Goal: Task Accomplishment & Management: Complete application form

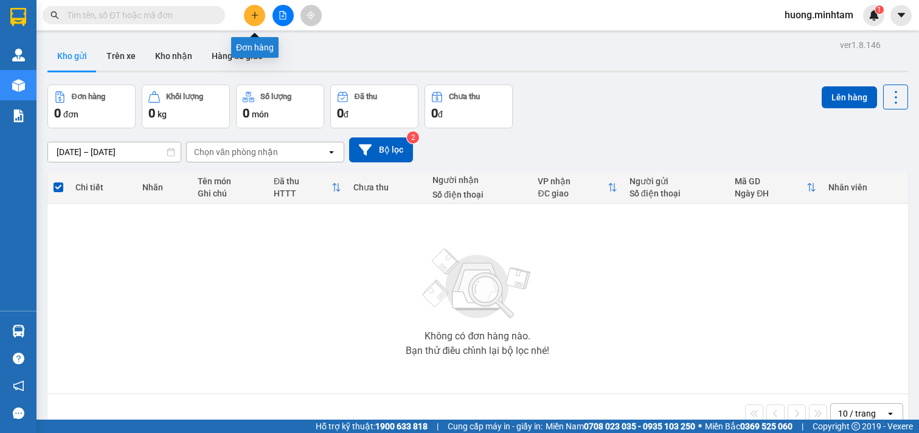
click at [258, 16] on button at bounding box center [254, 15] width 21 height 21
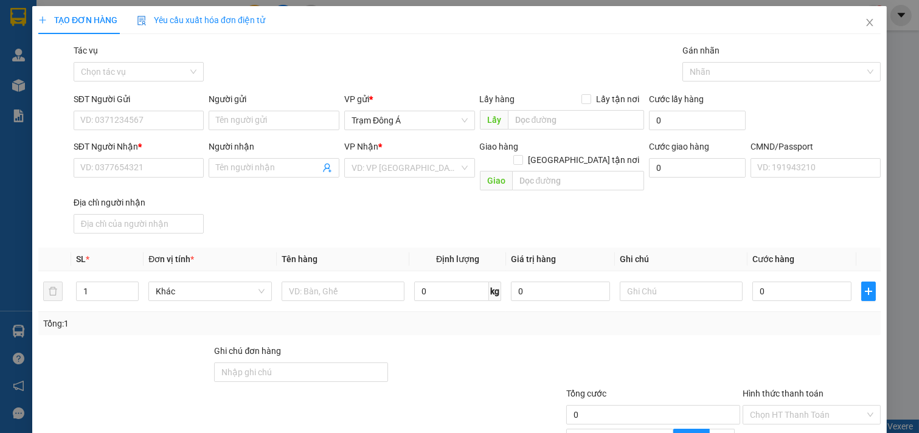
click at [245, 122] on div "TẠO ĐƠN HÀNG Yêu cầu xuất hóa đơn điện tử Transit Pickup Surcharge Ids Transit …" at bounding box center [459, 216] width 919 height 433
click at [282, 124] on input "Người gửi" at bounding box center [274, 120] width 131 height 19
type input "[PERSON_NAME]"
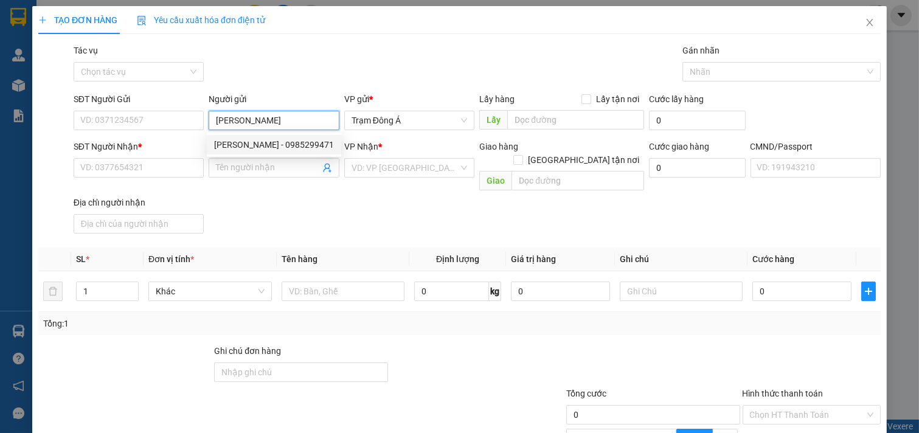
click at [257, 146] on div "[PERSON_NAME] - 0985299471" at bounding box center [274, 144] width 120 height 13
type input "0985299471"
type input "[PERSON_NAME]"
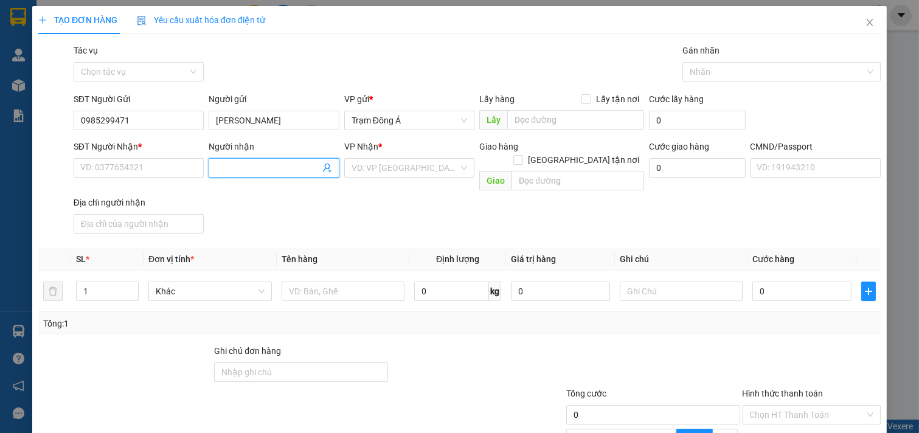
click at [322, 165] on icon "user-add" at bounding box center [327, 168] width 10 height 10
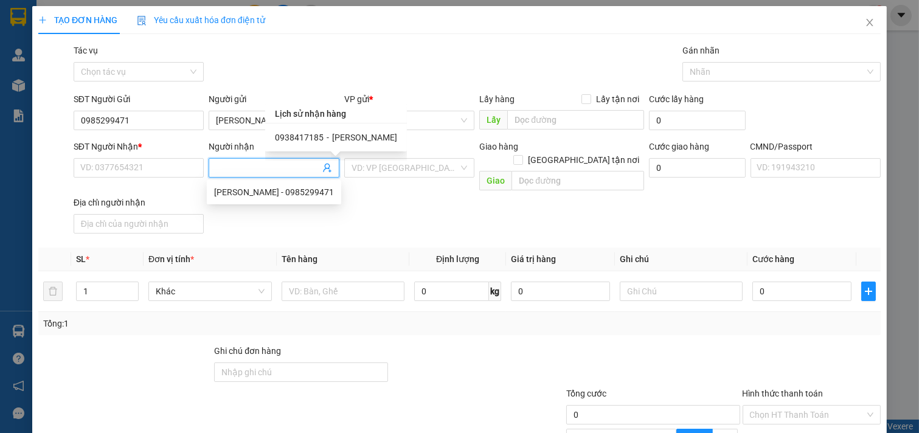
click at [305, 134] on span "0938417185" at bounding box center [299, 138] width 49 height 10
type input "0938417185"
type input "[PERSON_NAME]"
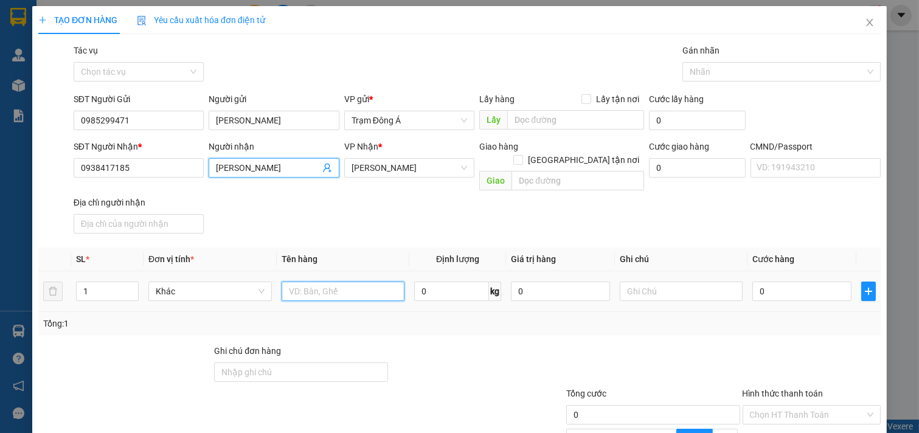
click at [328, 282] on input "text" at bounding box center [343, 291] width 123 height 19
type input "1BAO 30KG NP"
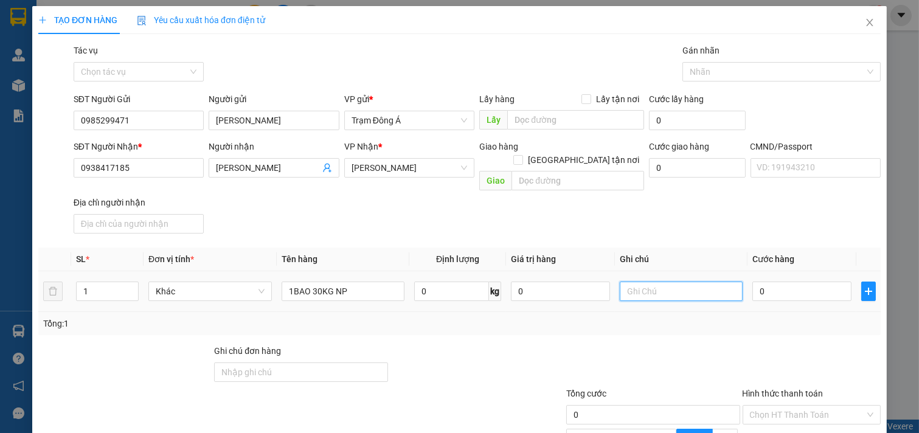
click at [650, 282] on input "text" at bounding box center [681, 291] width 123 height 19
type input "HUONG"
type input "4"
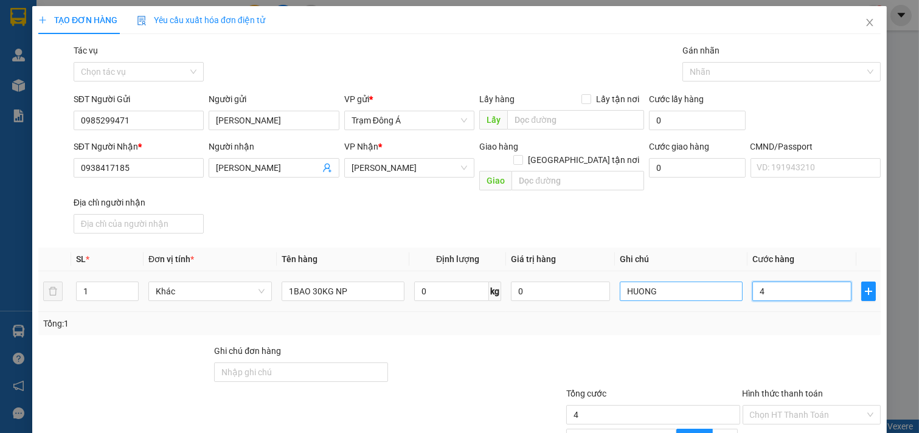
type input "45"
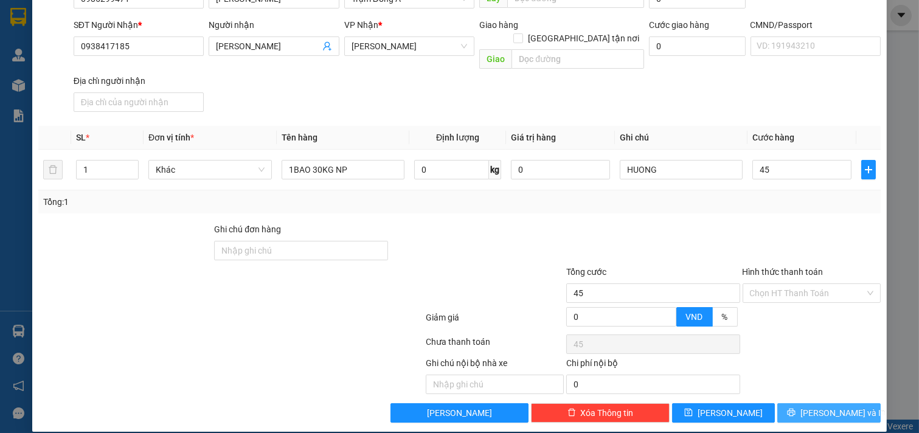
type input "45.000"
drag, startPoint x: 827, startPoint y: 403, endPoint x: 4, endPoint y: 26, distance: 906.1
click at [826, 406] on span "[PERSON_NAME] và In" at bounding box center [842, 412] width 85 height 13
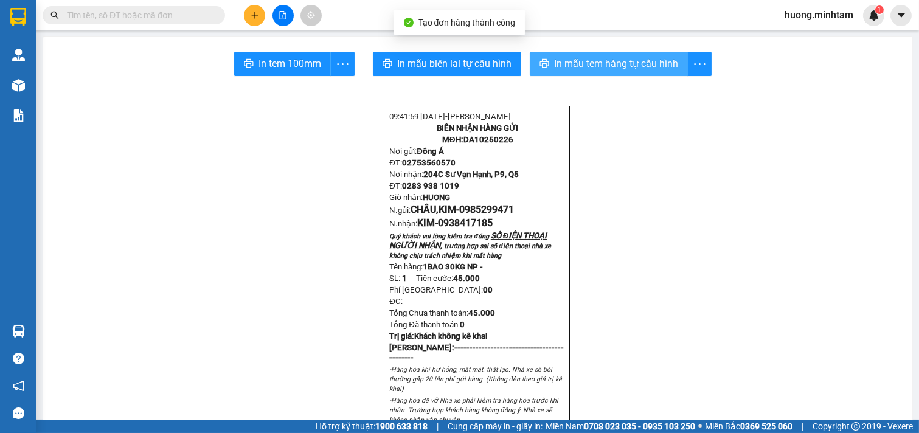
click at [604, 59] on span "In mẫu tem hàng tự cấu hình" at bounding box center [616, 63] width 124 height 15
click at [286, 60] on div "In tem 100mm" at bounding box center [294, 64] width 120 height 24
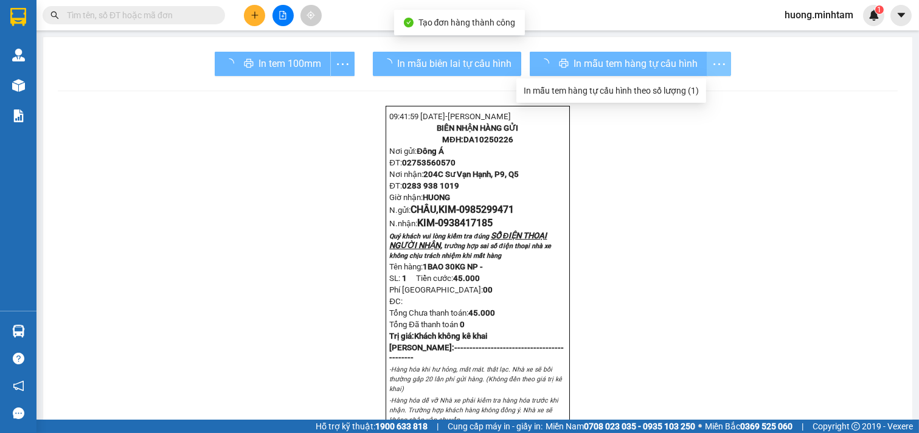
click at [286, 60] on div "In tem 100mm" at bounding box center [285, 64] width 140 height 24
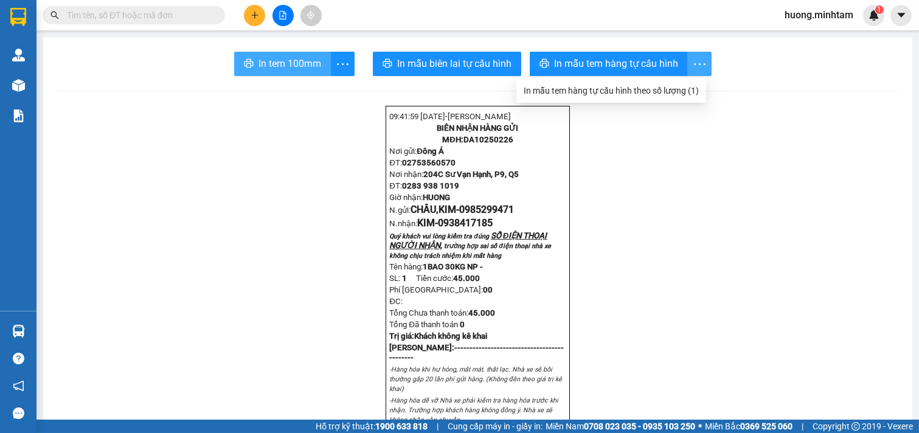
click at [286, 60] on span "In tem 100mm" at bounding box center [290, 63] width 63 height 15
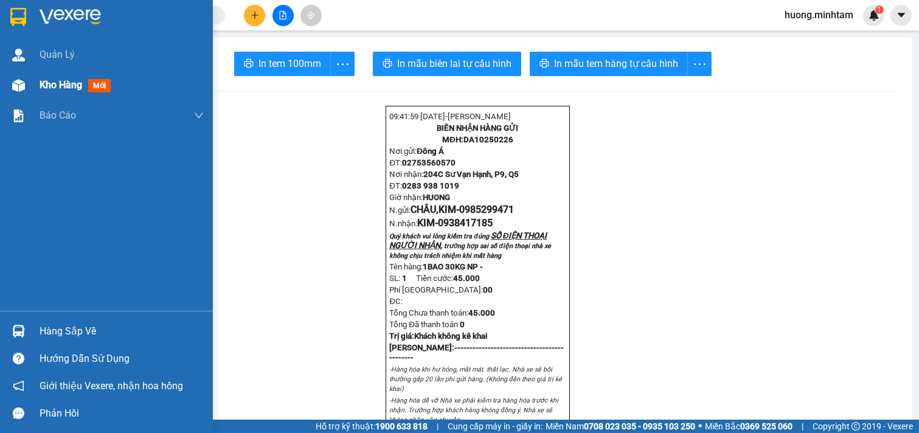
click at [75, 94] on div "Kho hàng mới" at bounding box center [122, 85] width 164 height 30
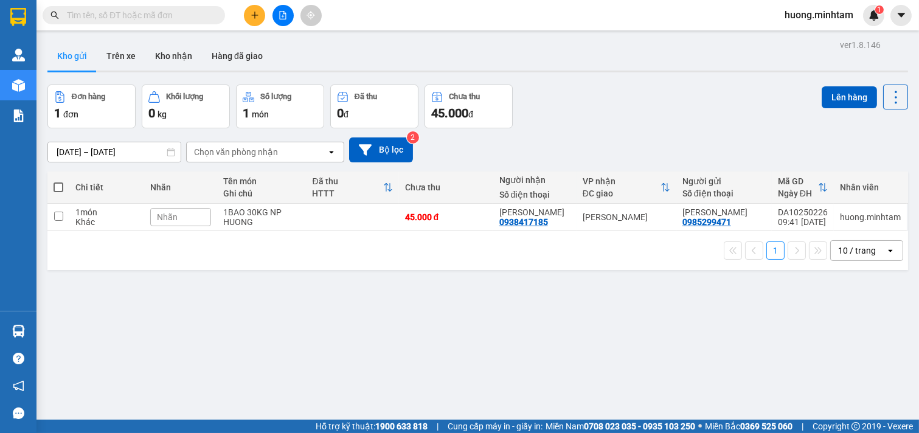
click at [500, 372] on div "ver 1.8.146 Kho gửi Trên xe Kho nhận Hàng đã giao Đơn hàng 1 đơn Khối lượng 0 k…" at bounding box center [478, 252] width 870 height 433
click at [375, 144] on button "Bộ lọc" at bounding box center [381, 149] width 64 height 25
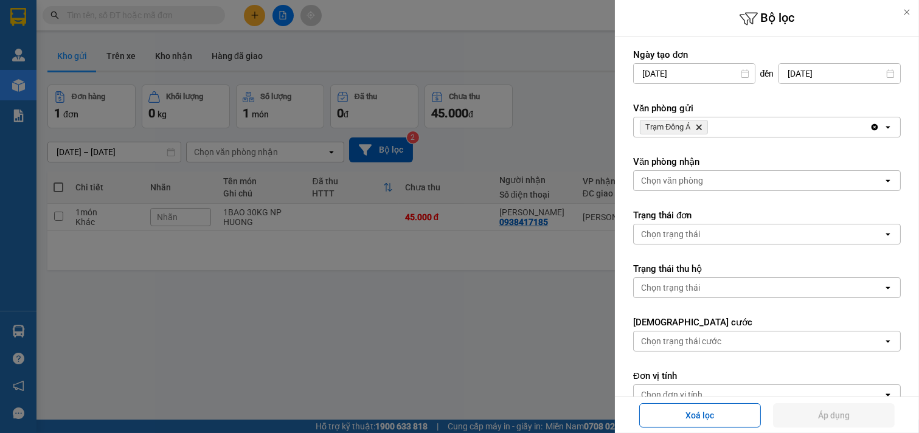
click at [749, 127] on div "Trạm Đông Á Delete" at bounding box center [752, 126] width 236 height 19
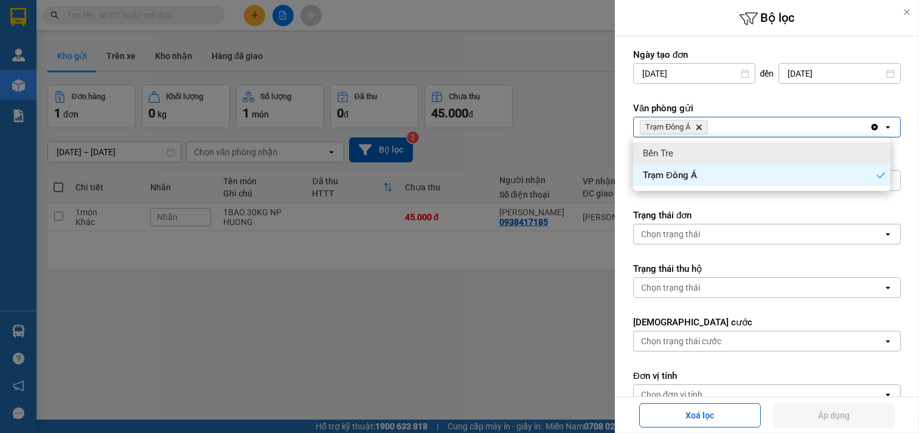
click at [745, 145] on div "Bến Tre" at bounding box center [761, 153] width 257 height 22
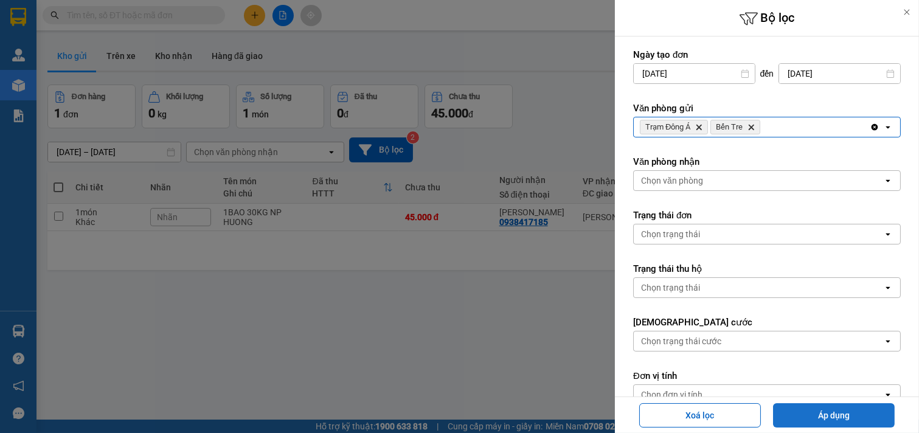
click at [850, 414] on button "Áp dụng" at bounding box center [834, 415] width 122 height 24
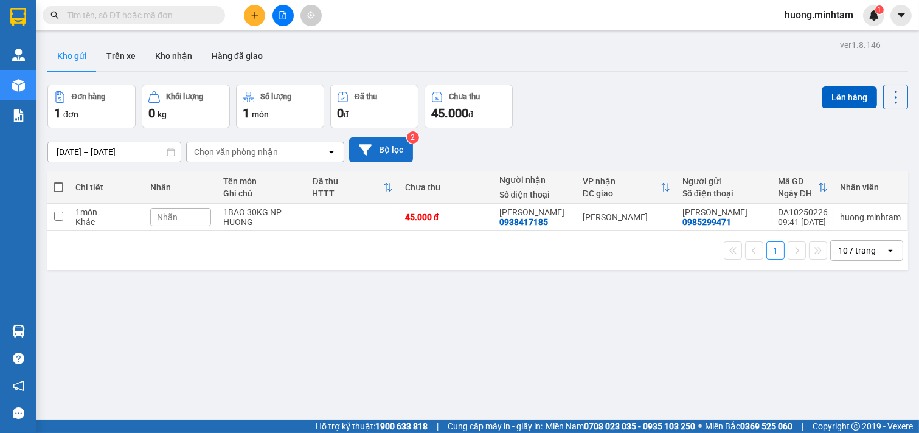
click at [388, 153] on button "Bộ lọc" at bounding box center [381, 149] width 64 height 25
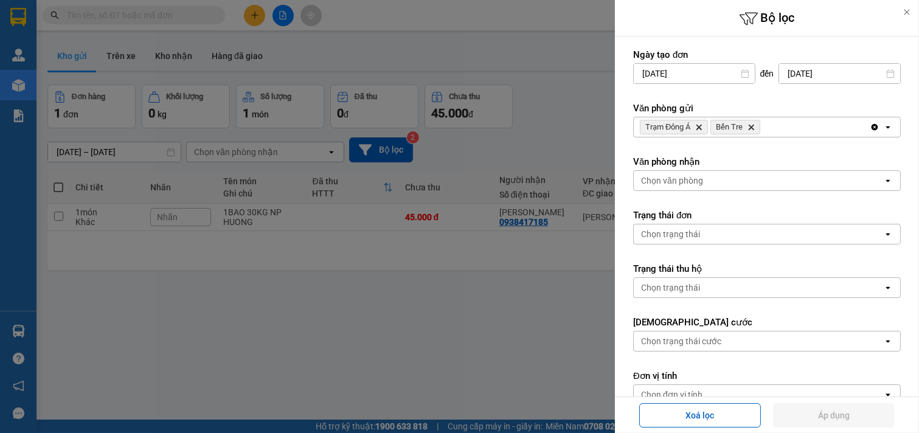
click at [755, 129] on icon "Delete" at bounding box center [751, 126] width 7 height 7
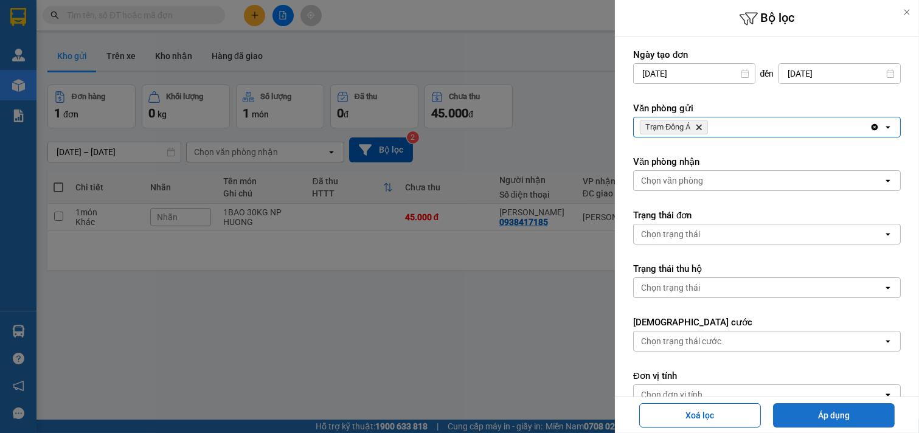
click at [859, 411] on button "Áp dụng" at bounding box center [834, 415] width 122 height 24
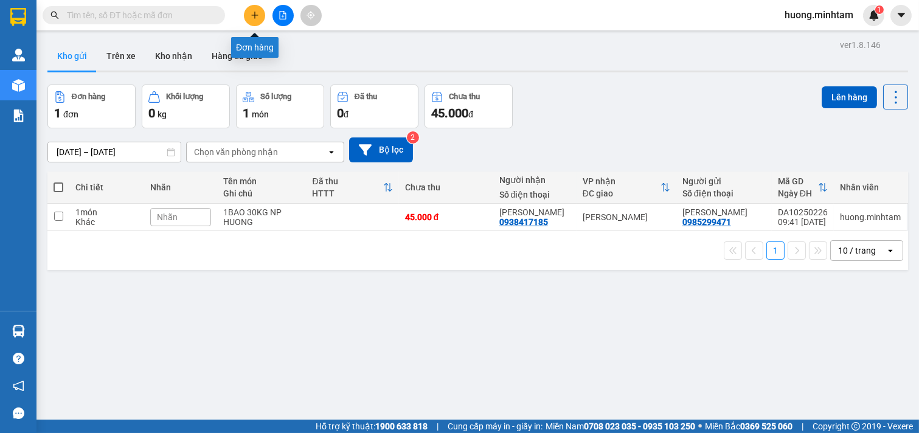
click at [259, 11] on icon "plus" at bounding box center [255, 15] width 9 height 9
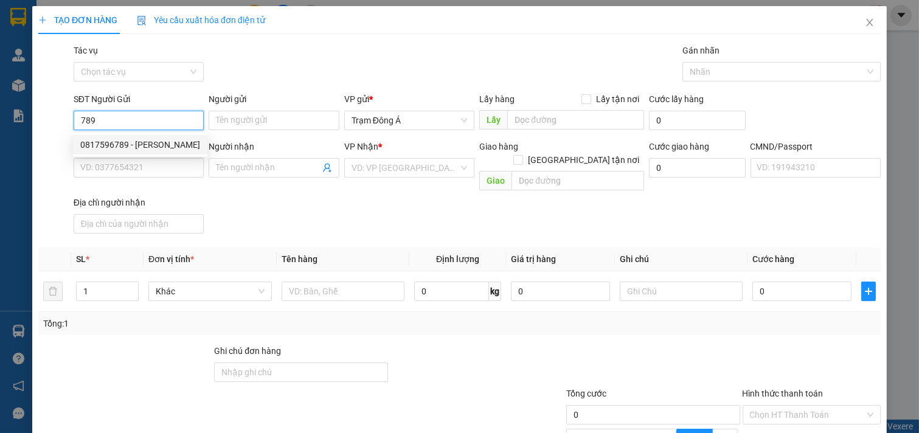
click at [108, 144] on div "0817596789 - [PERSON_NAME]" at bounding box center [140, 144] width 120 height 13
type input "0817596789"
type input "TUẤN ANH"
type input "0902845661"
type input "NGỌC"
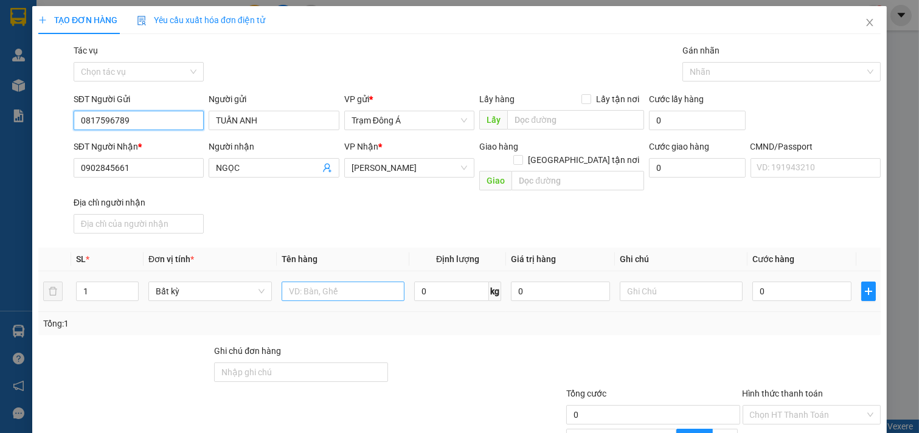
type input "0817596789"
click at [347, 282] on input "text" at bounding box center [343, 291] width 123 height 19
type input "1T MUS 10KG NP"
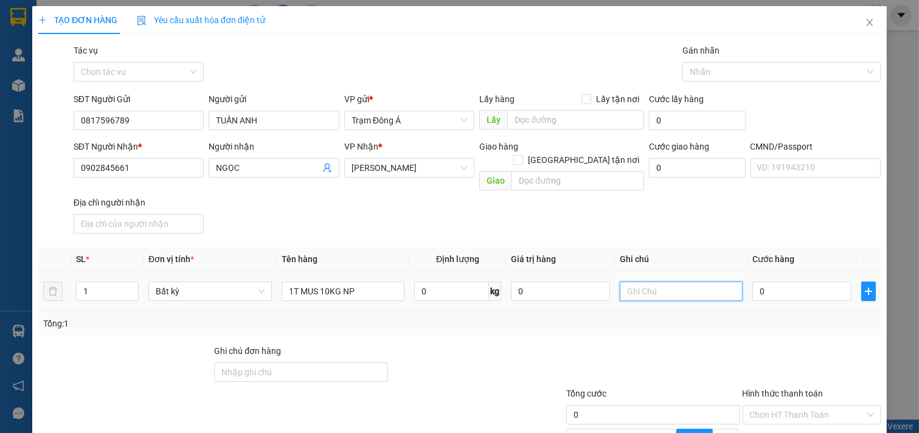
click at [650, 282] on input "text" at bounding box center [681, 291] width 123 height 19
type input "HUONG"
type input "3"
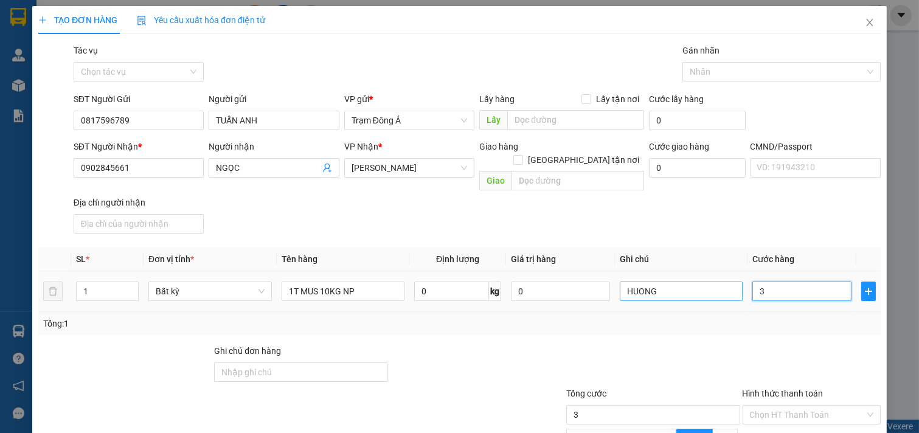
type input "30"
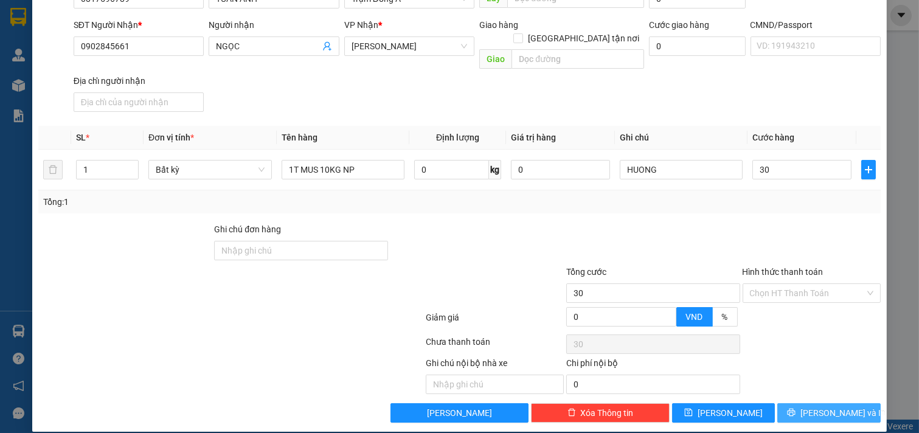
type input "30.000"
click at [826, 406] on span "[PERSON_NAME] và In" at bounding box center [842, 412] width 85 height 13
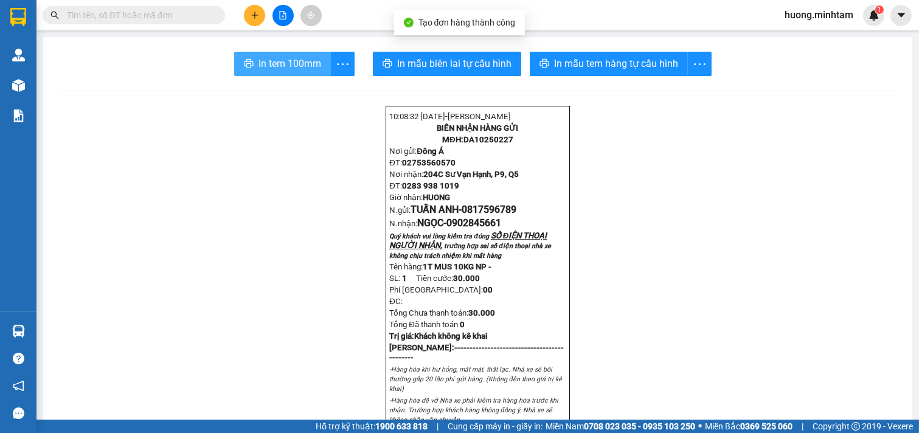
click at [276, 57] on span "In tem 100mm" at bounding box center [290, 63] width 63 height 15
click at [257, 15] on icon "plus" at bounding box center [254, 15] width 7 height 1
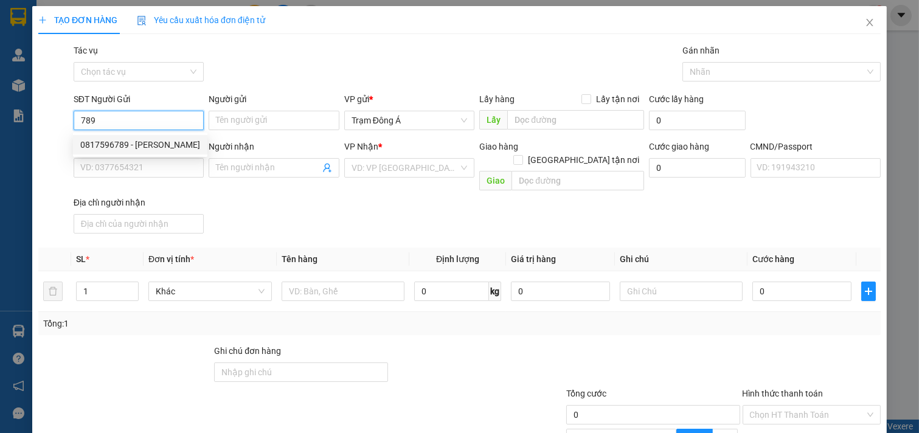
click at [123, 144] on div "0817596789 - [PERSON_NAME]" at bounding box center [140, 144] width 120 height 13
type input "0817596789"
type input "TUẤN ANH"
type input "0902845661"
type input "NGỌC"
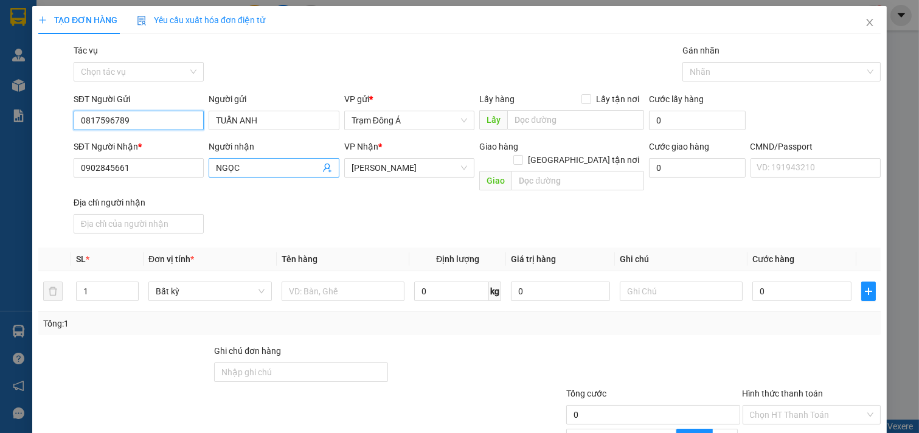
type input "0817596789"
click at [325, 167] on icon "user-add" at bounding box center [327, 168] width 8 height 9
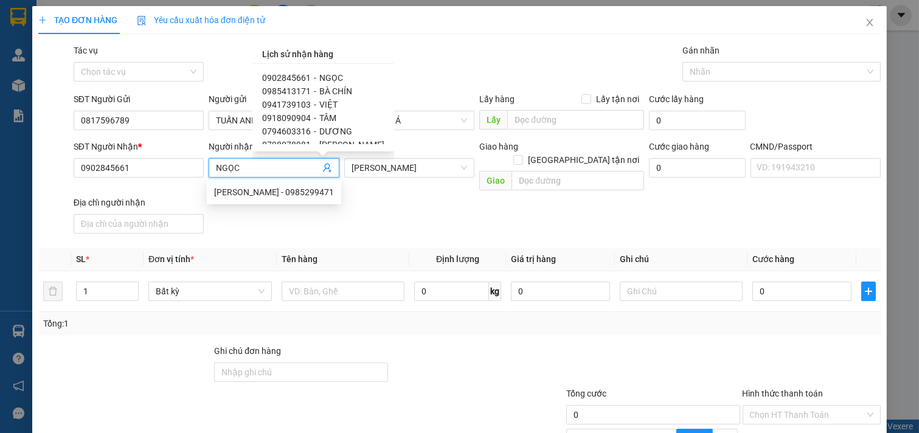
click at [325, 88] on span "BÀ CHÍN" at bounding box center [335, 91] width 33 height 10
type input "0985413171"
type input "BÀ CHÍN"
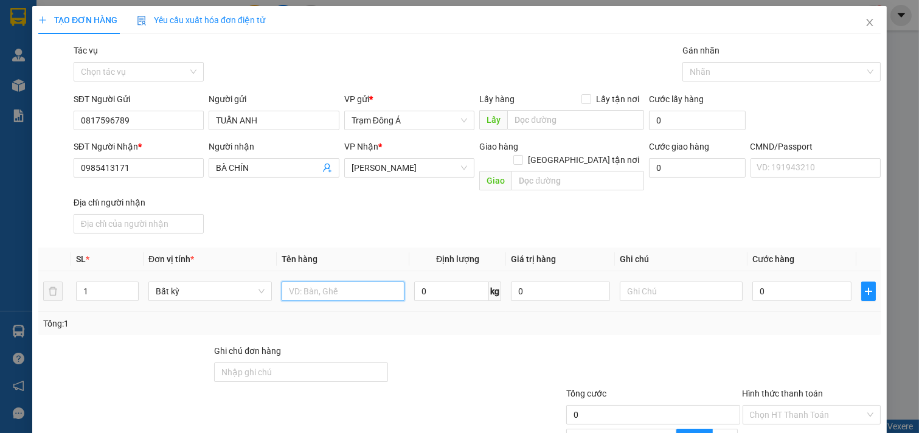
click at [358, 282] on input "text" at bounding box center [343, 291] width 123 height 19
type input "1KT MUS 27KG NP"
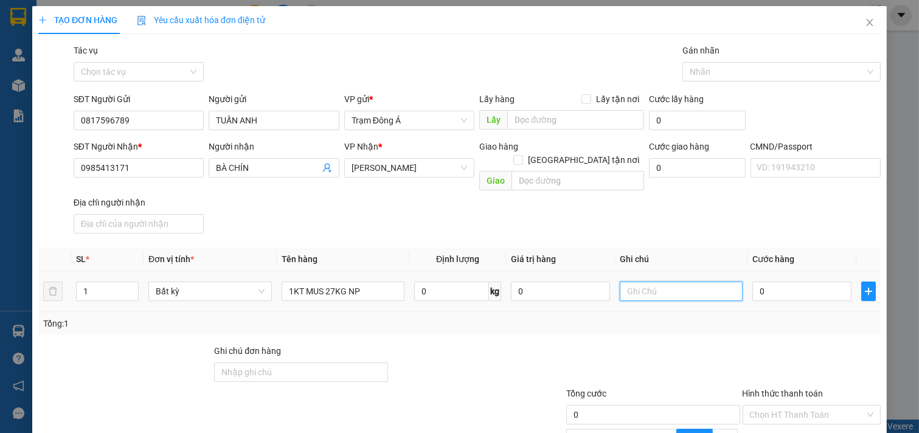
click at [682, 282] on input "text" at bounding box center [681, 291] width 123 height 19
type input "HUONGCK"
type input "5"
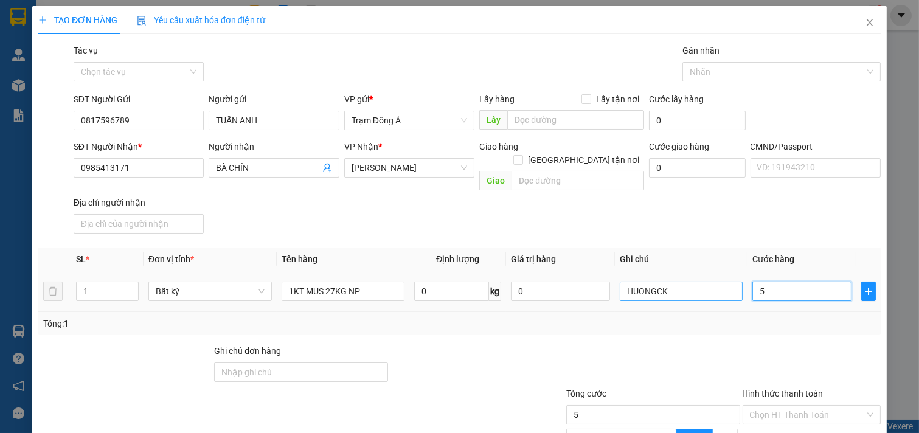
type input "50"
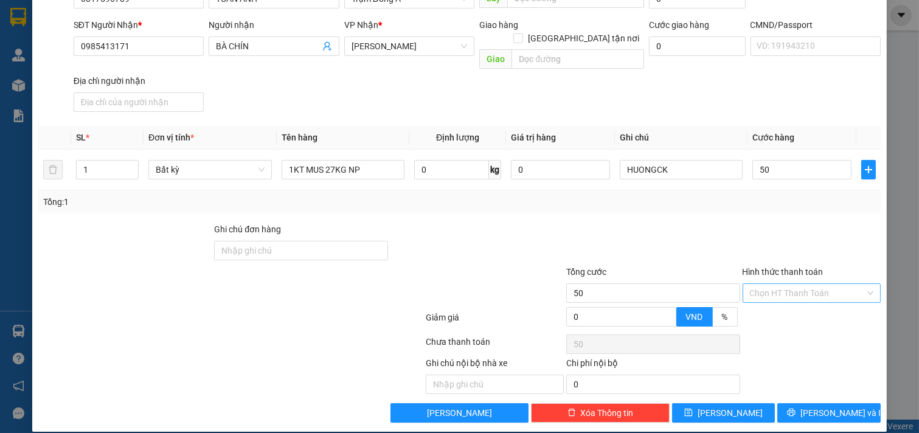
type input "50.000"
click at [810, 284] on input "Hình thức thanh toán" at bounding box center [808, 293] width 116 height 18
click at [803, 298] on div "Tại văn phòng" at bounding box center [803, 303] width 122 height 13
type input "0"
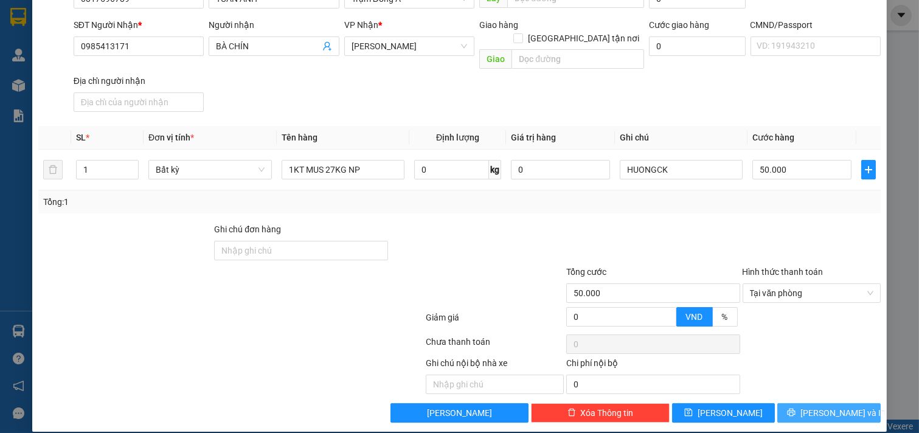
click at [828, 406] on span "[PERSON_NAME] và In" at bounding box center [842, 412] width 85 height 13
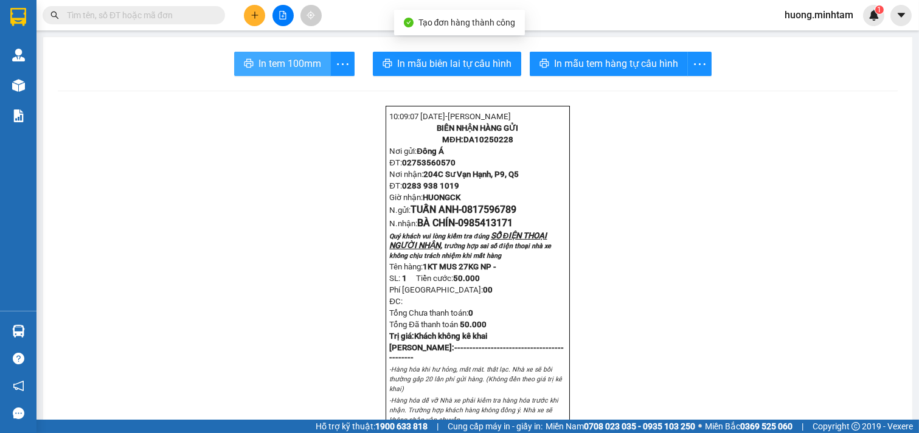
click at [259, 57] on span "In tem 100mm" at bounding box center [290, 63] width 63 height 15
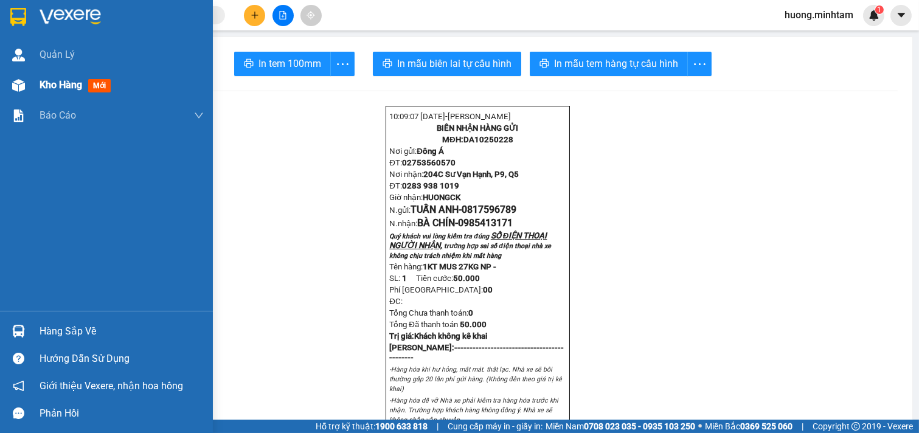
click at [58, 84] on span "Kho hàng" at bounding box center [61, 85] width 43 height 12
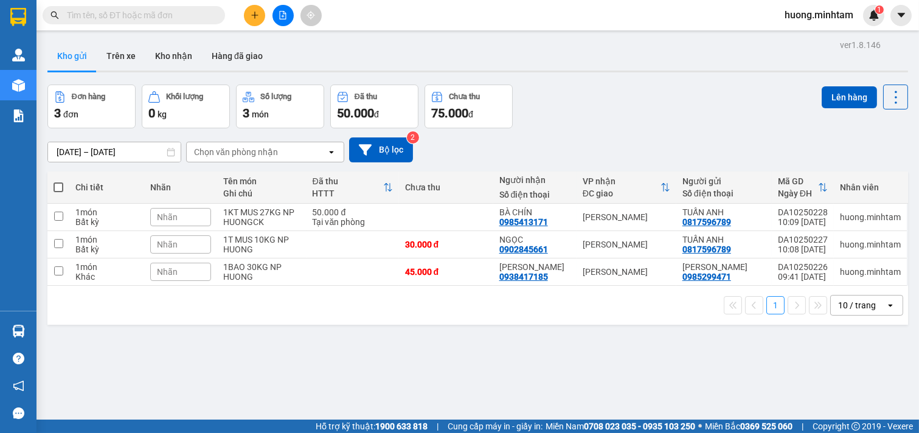
click at [56, 192] on span at bounding box center [59, 187] width 10 height 10
click at [58, 181] on input "checkbox" at bounding box center [58, 181] width 0 height 0
checkbox input "true"
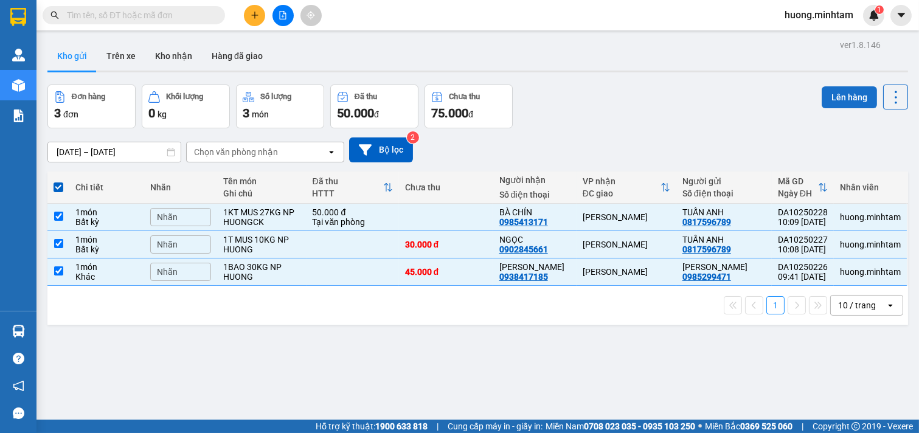
click at [829, 91] on button "Lên hàng" at bounding box center [849, 97] width 55 height 22
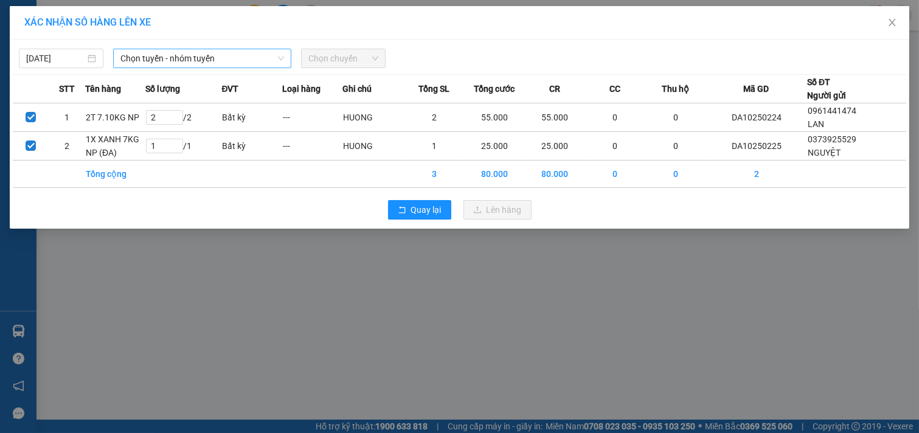
click at [278, 52] on span "Chọn tuyến - nhóm tuyến" at bounding box center [202, 58] width 164 height 18
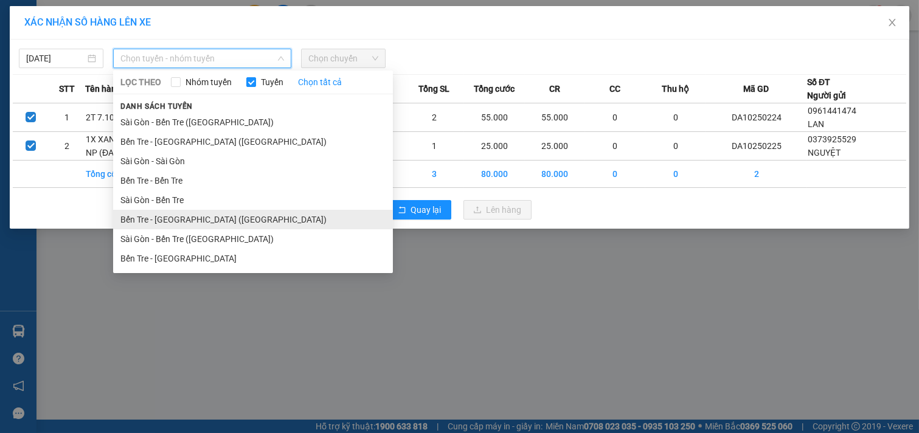
click at [173, 219] on li "Bến Tre - [GEOGRAPHIC_DATA] ([GEOGRAPHIC_DATA])" at bounding box center [253, 219] width 280 height 19
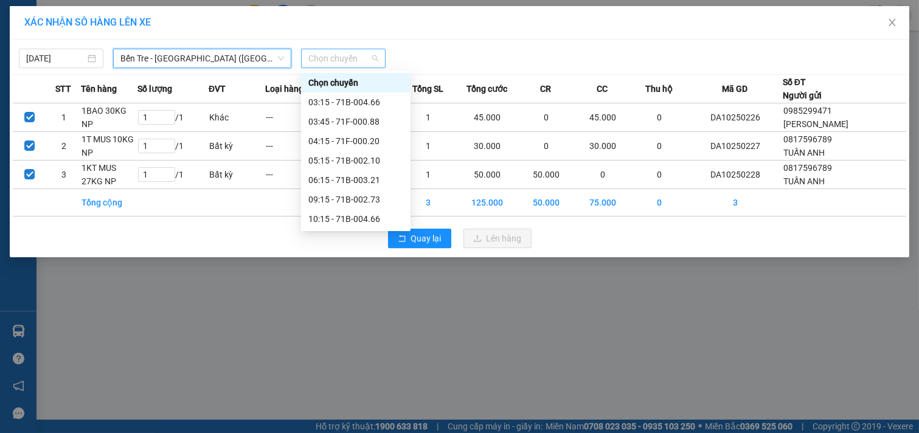
click at [379, 55] on div "Chọn chuyến" at bounding box center [343, 58] width 85 height 19
click at [367, 222] on div "10:15 - 71B-004.66" at bounding box center [355, 218] width 95 height 13
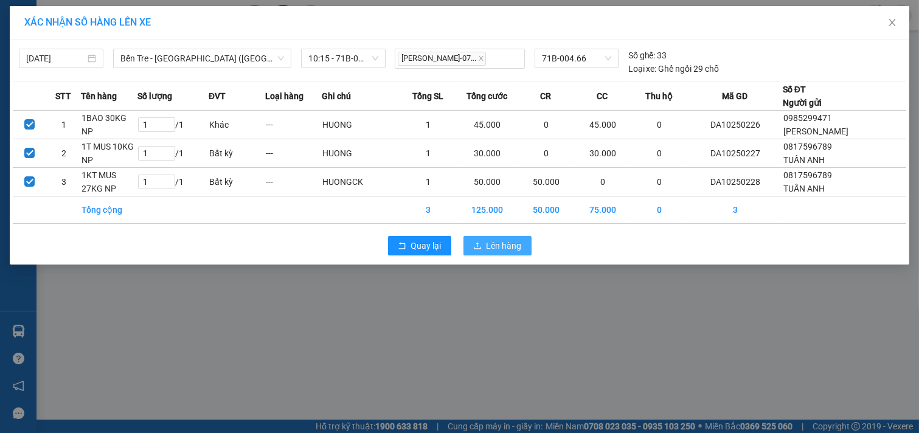
click at [523, 245] on button "Lên hàng" at bounding box center [497, 245] width 68 height 19
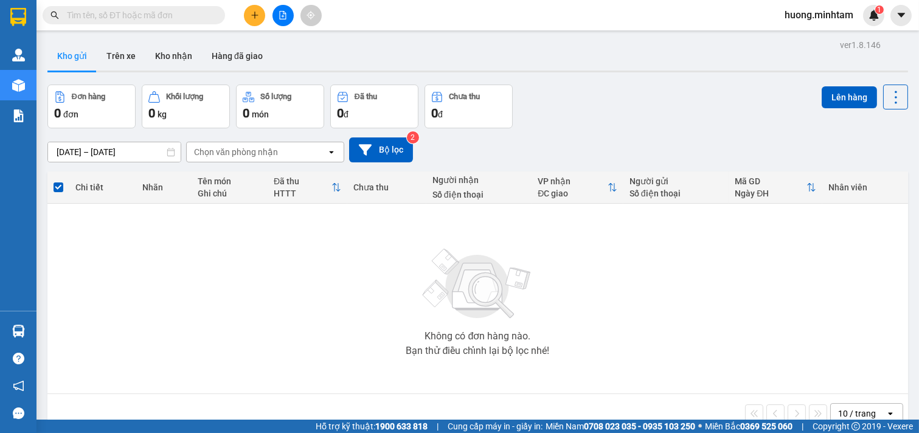
click at [191, 15] on input "text" at bounding box center [139, 15] width 144 height 13
click at [283, 17] on icon "file-add" at bounding box center [283, 15] width 9 height 9
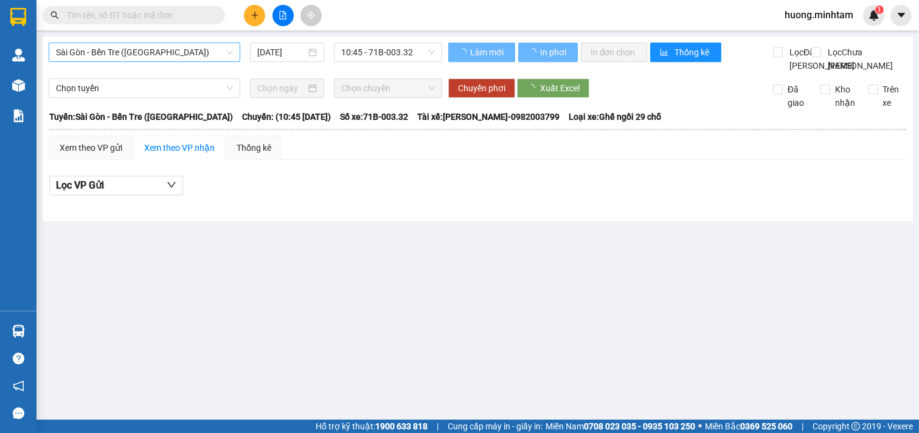
type input "[DATE]"
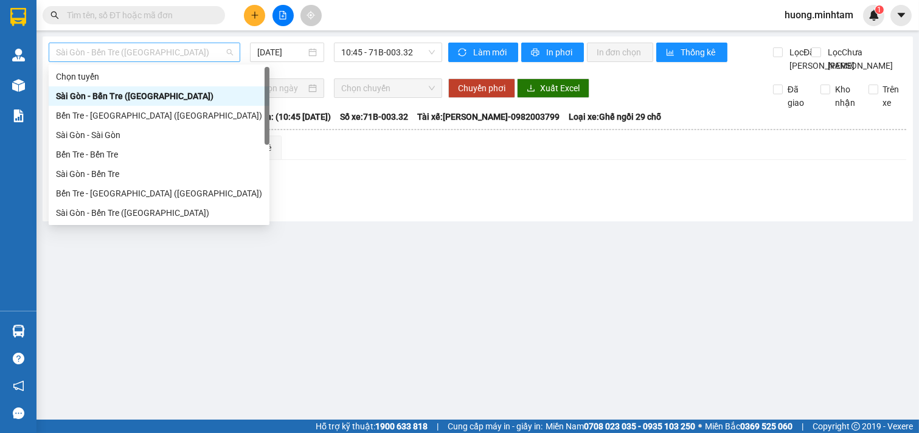
click at [192, 45] on span "Sài Gòn - Bến Tre ([GEOGRAPHIC_DATA])" at bounding box center [144, 52] width 177 height 18
click at [116, 187] on div "Bến Tre - [GEOGRAPHIC_DATA] ([GEOGRAPHIC_DATA])" at bounding box center [159, 193] width 206 height 13
type input "[DATE]"
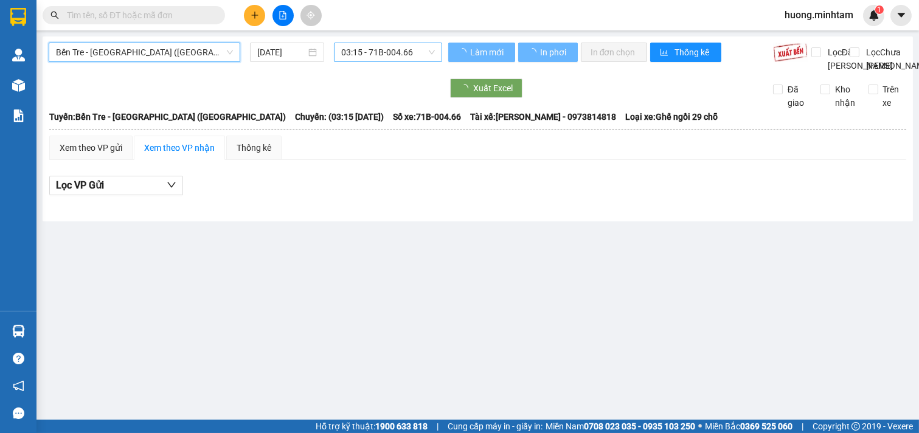
click at [362, 46] on span "03:15 - 71B-004.66" at bounding box center [387, 52] width 93 height 18
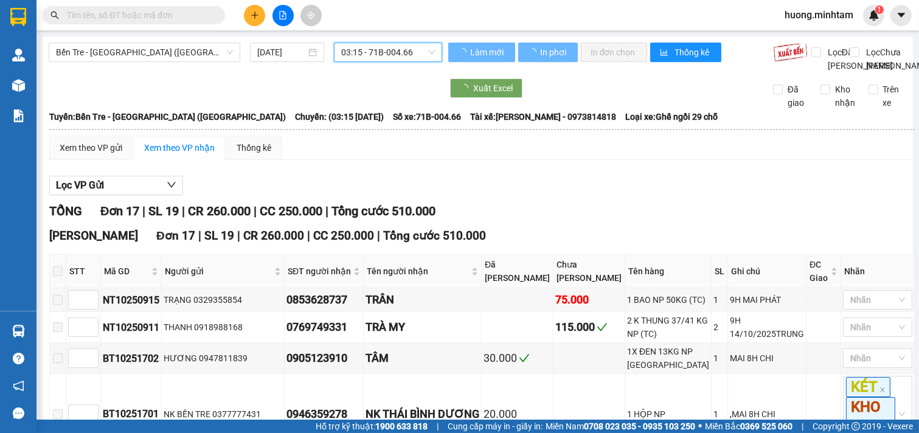
click at [392, 55] on span "03:15 - 71B-004.66" at bounding box center [387, 52] width 93 height 18
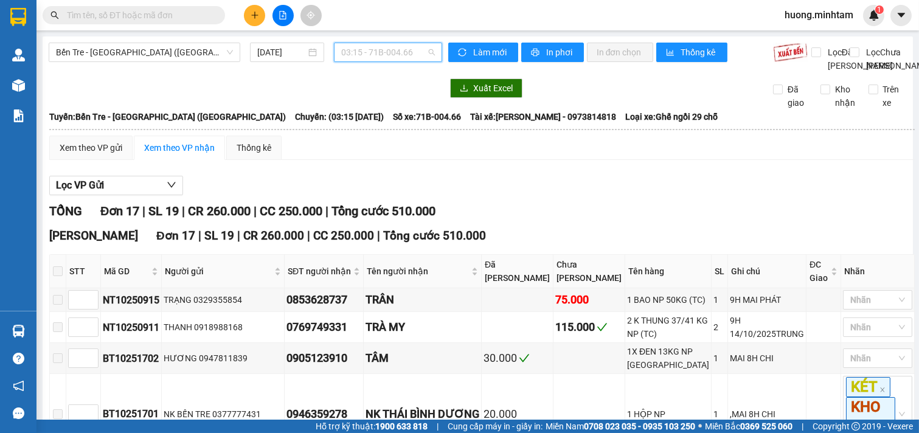
click at [381, 53] on span "03:15 - 71B-004.66" at bounding box center [387, 52] width 93 height 18
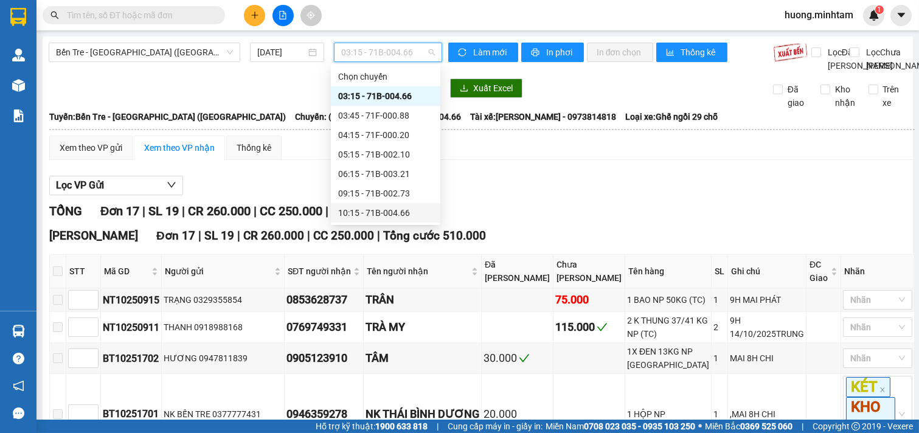
click at [386, 211] on div "10:15 - 71B-004.66" at bounding box center [385, 212] width 95 height 13
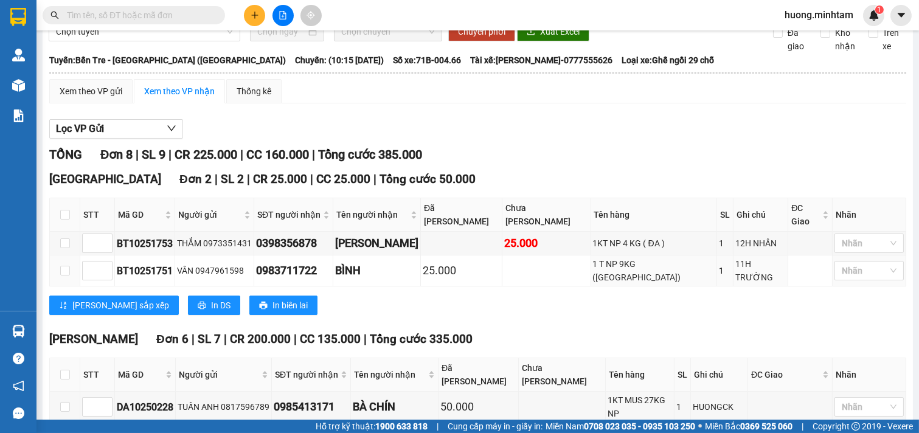
scroll to position [259, 0]
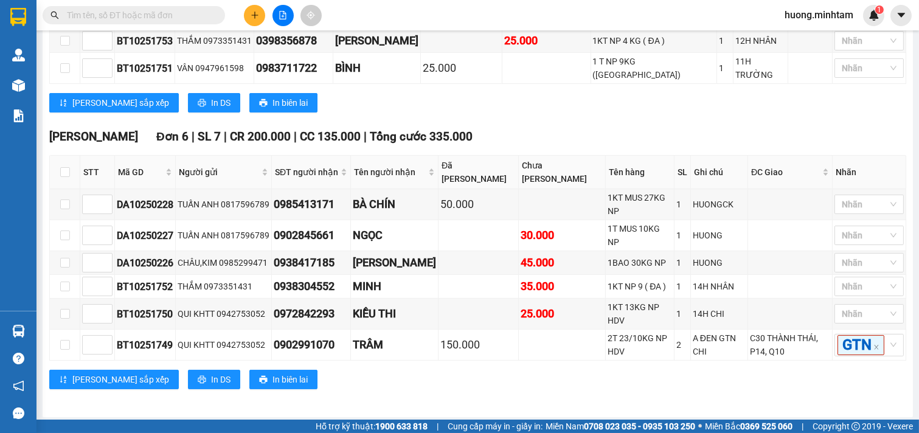
click at [501, 409] on div "Bến Tre - [GEOGRAPHIC_DATA] ([GEOGRAPHIC_DATA]) [DATE] 10:15 - 71B-004.66 Làm m…" at bounding box center [478, 97] width 870 height 640
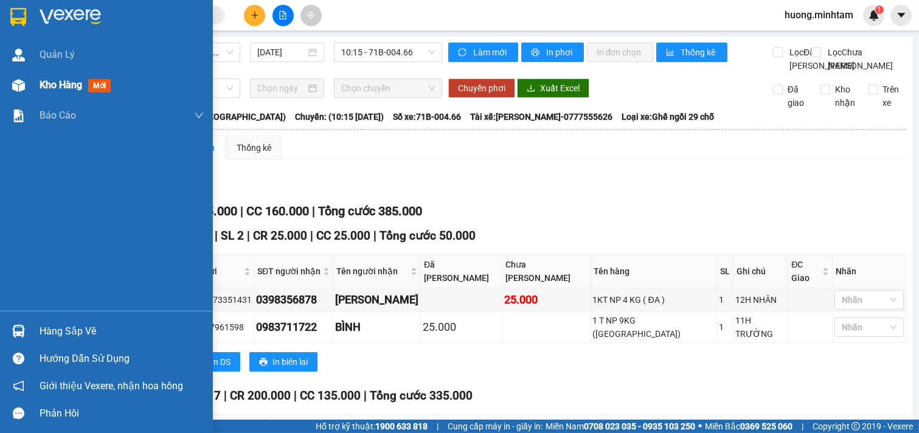
click at [61, 73] on div "Kho hàng mới" at bounding box center [122, 85] width 164 height 30
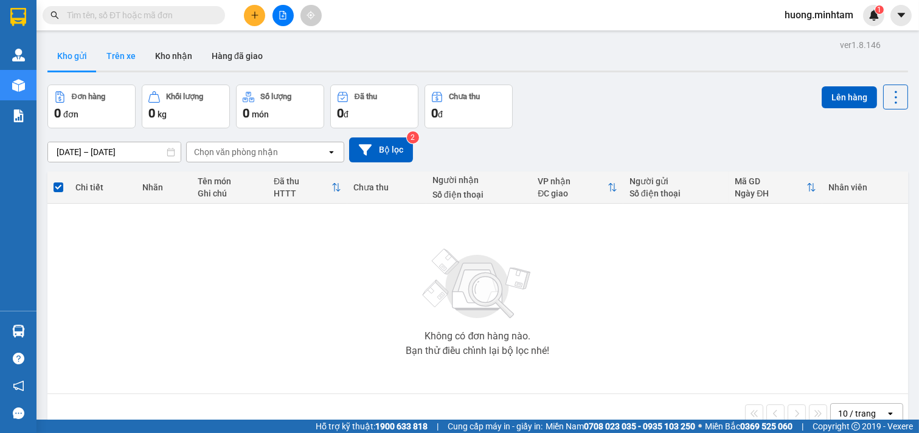
click at [124, 58] on button "Trên xe" at bounding box center [121, 55] width 49 height 29
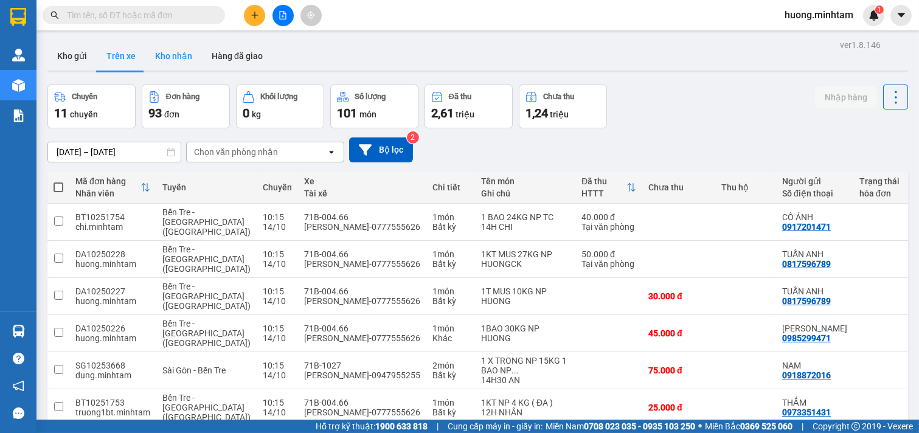
click at [178, 62] on button "Kho nhận" at bounding box center [173, 55] width 57 height 29
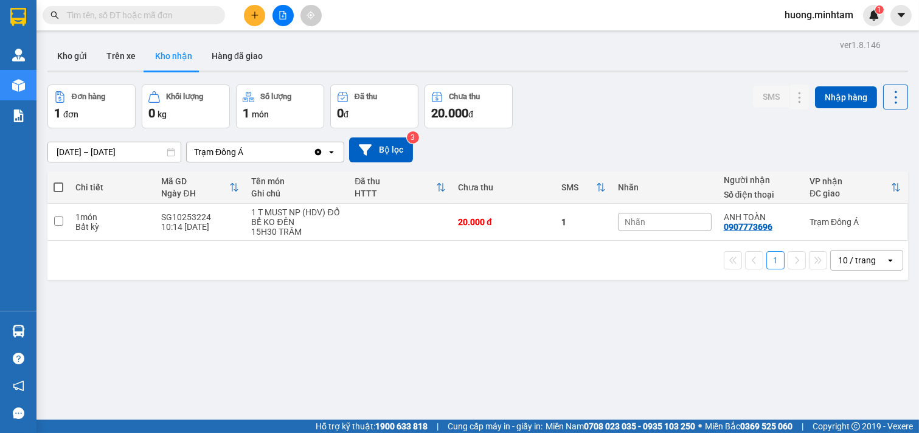
drag, startPoint x: 59, startPoint y: 55, endPoint x: 132, endPoint y: 33, distance: 76.4
click at [58, 54] on button "Kho gửi" at bounding box center [71, 55] width 49 height 29
